Goal: Task Accomplishment & Management: Manage account settings

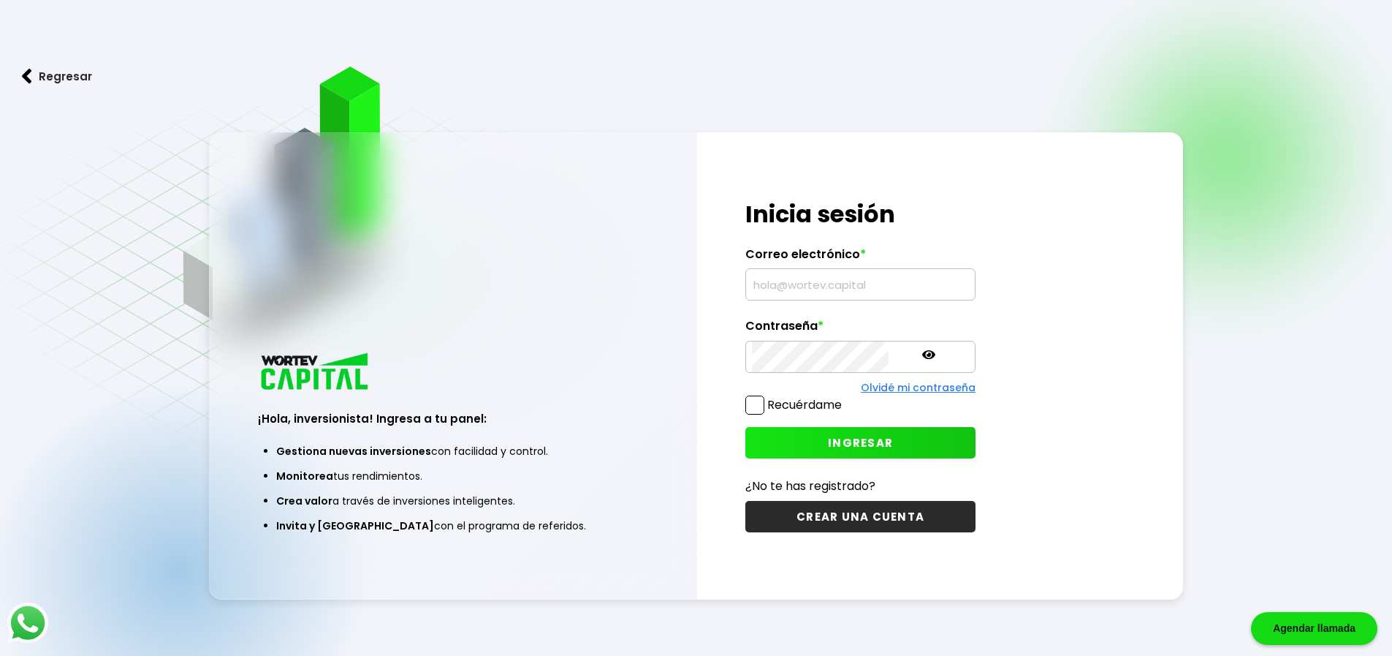
click at [829, 288] on input "text" at bounding box center [860, 284] width 217 height 31
type input "[PERSON_NAME][EMAIL_ADDRESS][PERSON_NAME][DOMAIN_NAME]"
click at [832, 436] on span "INGRESAR" at bounding box center [860, 442] width 65 height 15
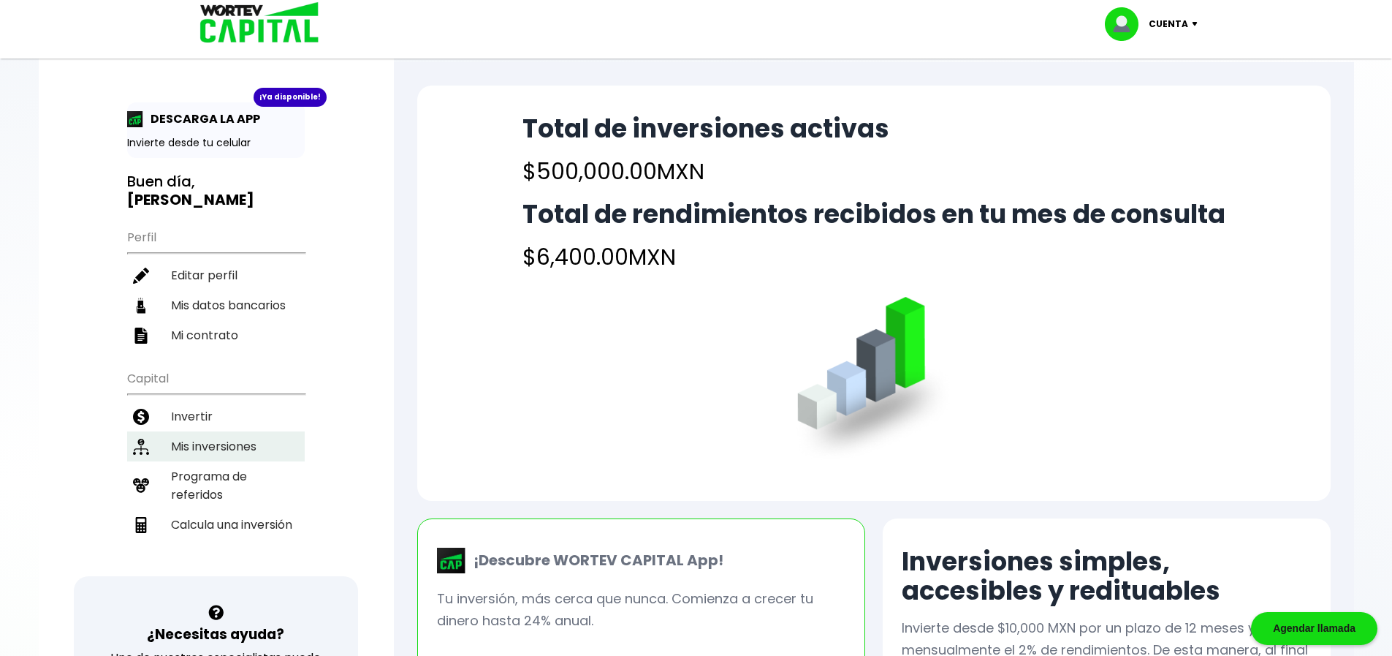
click at [210, 431] on li "Mis inversiones" at bounding box center [216, 446] width 178 height 30
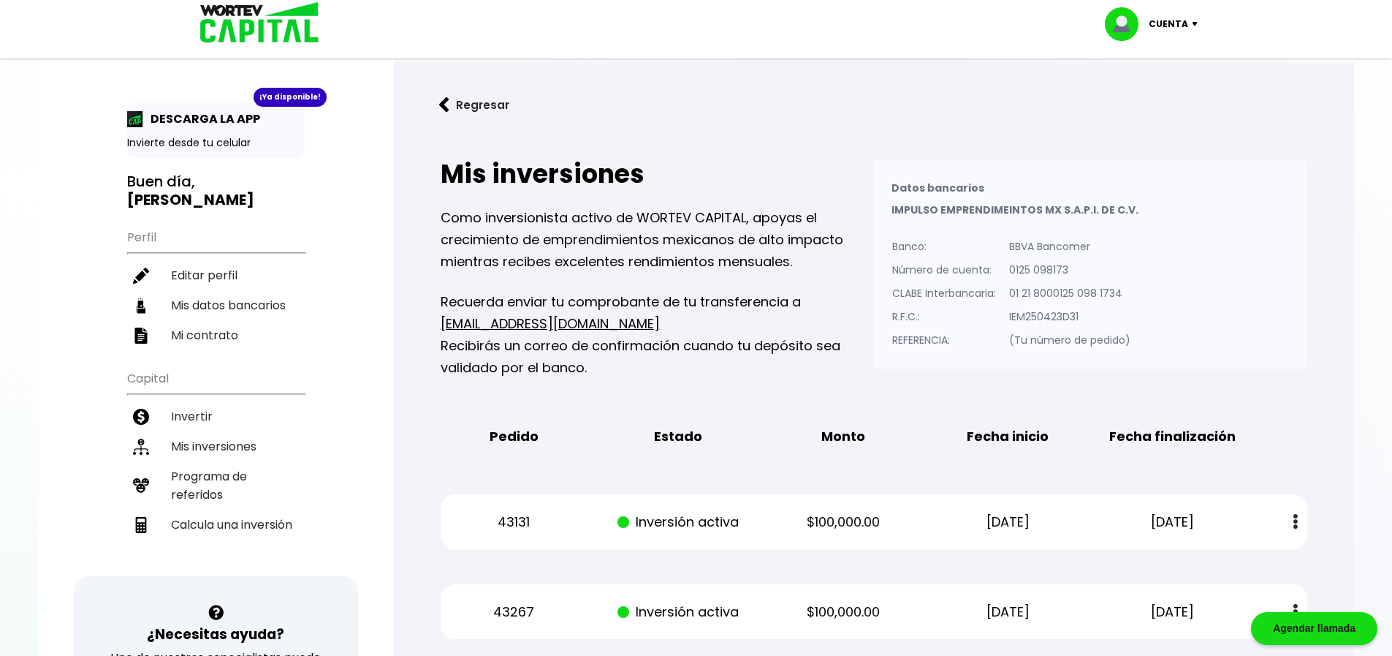
click at [774, 129] on div "Regresar Mis inversiones Como inversionista activo de WORTEV CAPITAL, apoyas el…" at bounding box center [874, 463] width 960 height 803
click at [466, 107] on button "Regresar" at bounding box center [474, 105] width 114 height 39
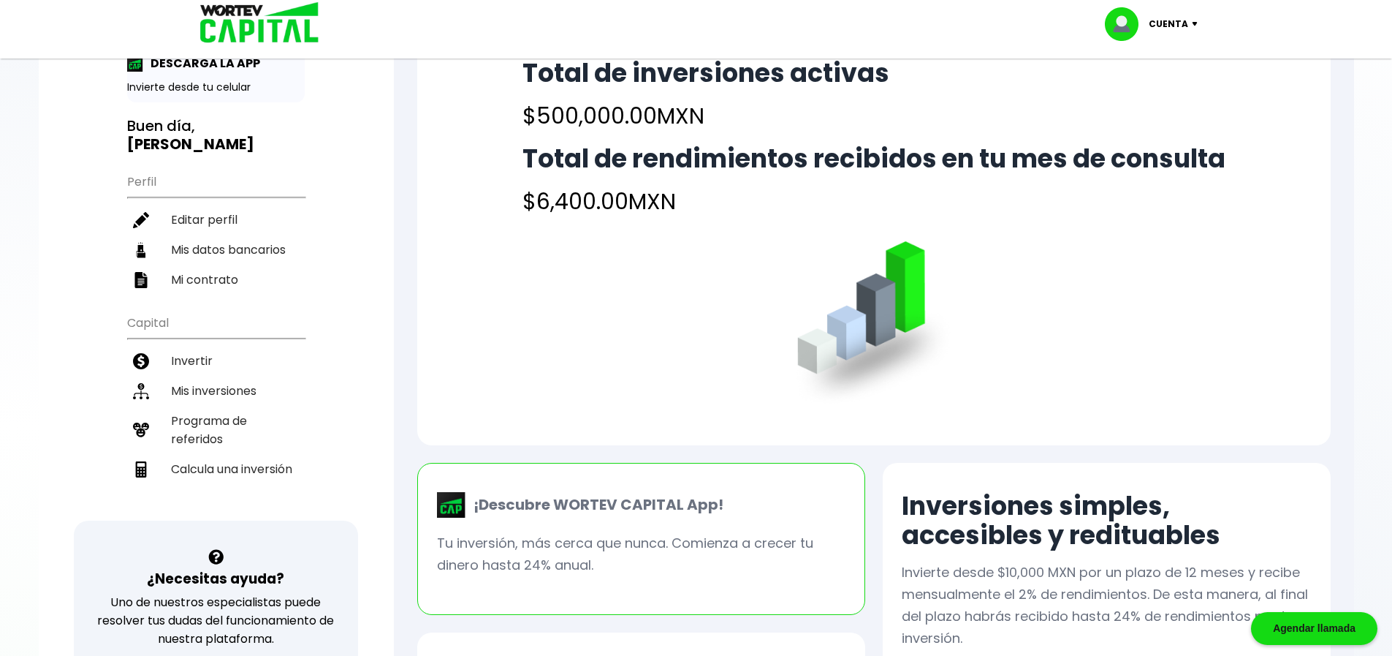
scroll to position [73, 0]
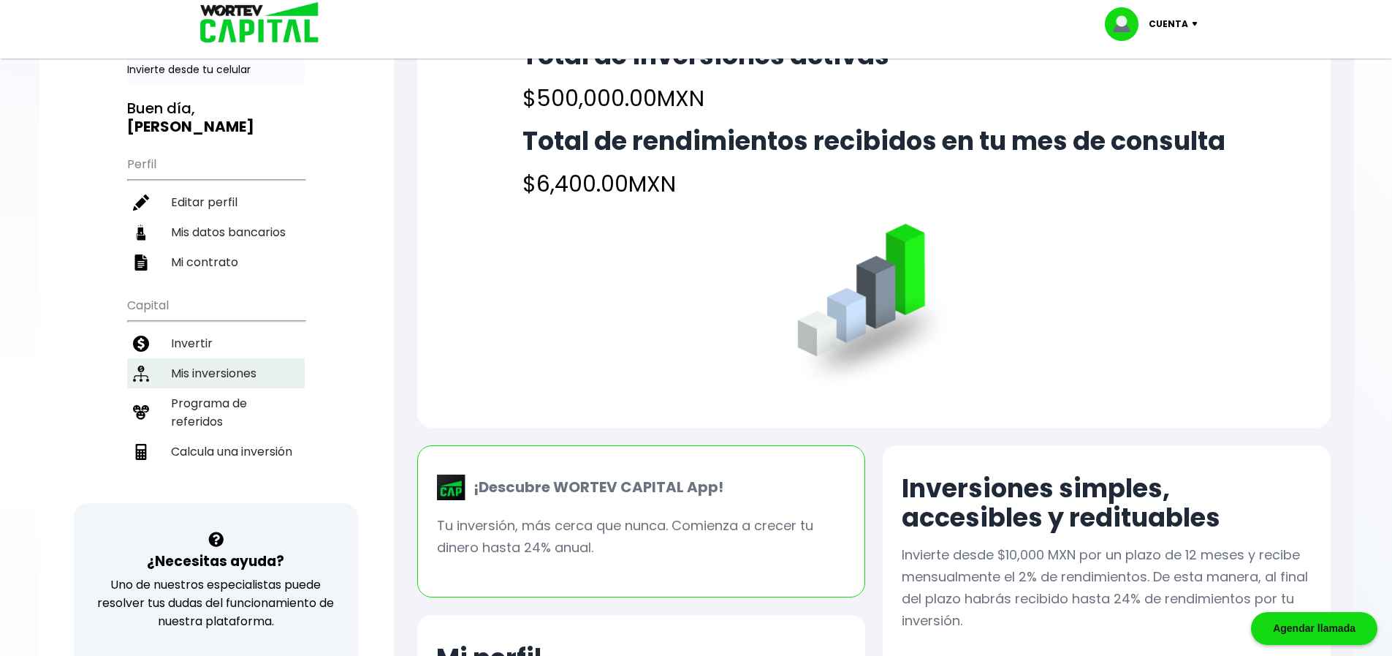
click at [219, 358] on li "Mis inversiones" at bounding box center [216, 373] width 178 height 30
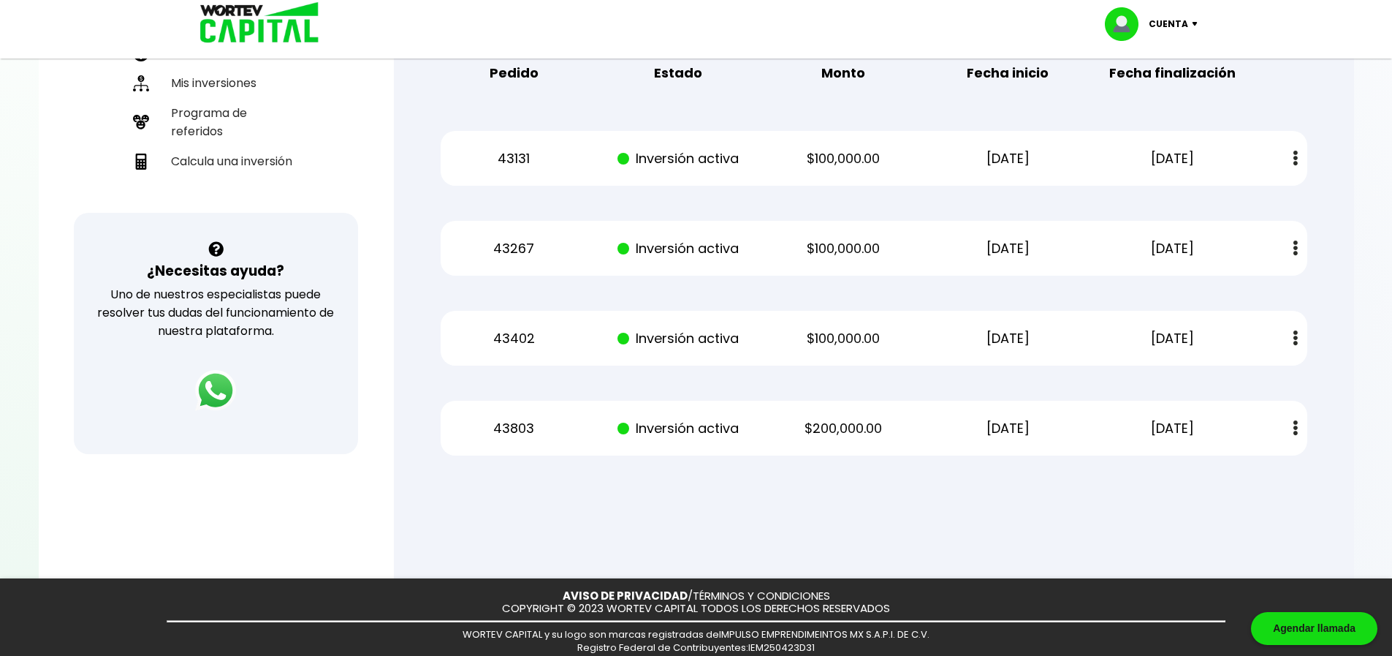
scroll to position [365, 0]
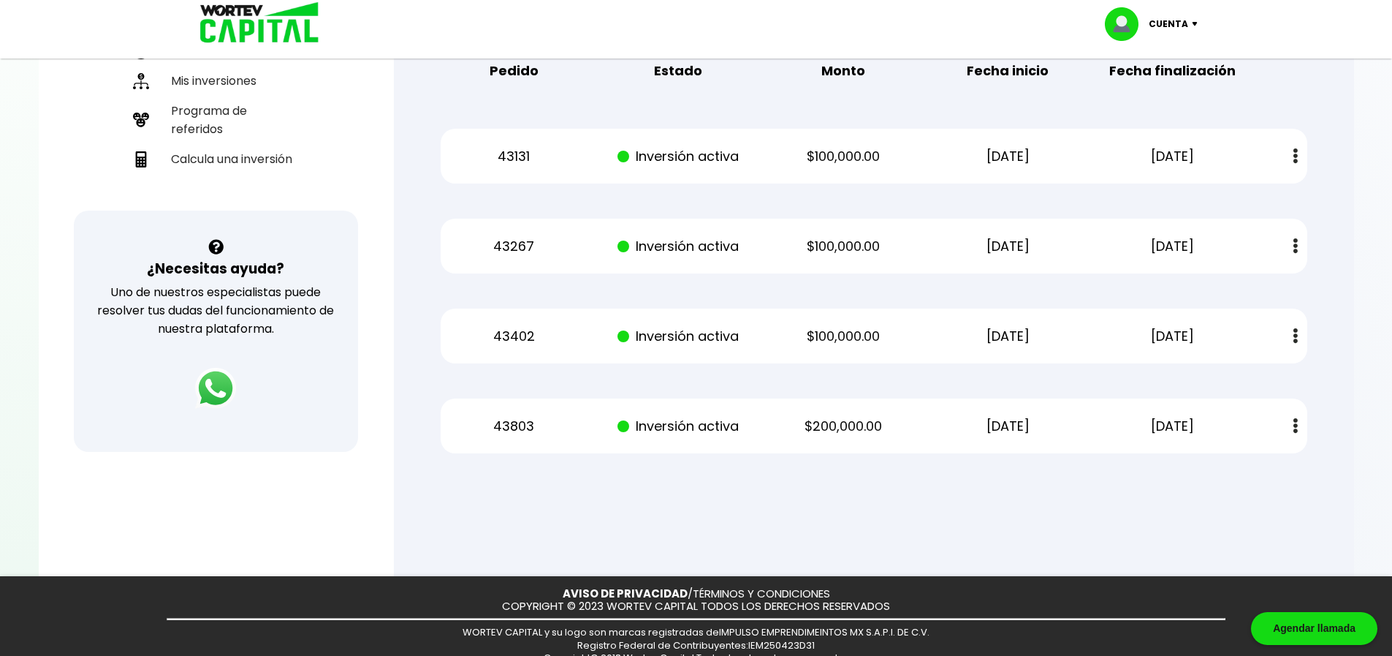
click at [1198, 23] on img at bounding box center [1198, 24] width 20 height 4
click at [1162, 96] on li "Cerrar sesión" at bounding box center [1153, 98] width 117 height 30
